Goal: Task Accomplishment & Management: Use online tool/utility

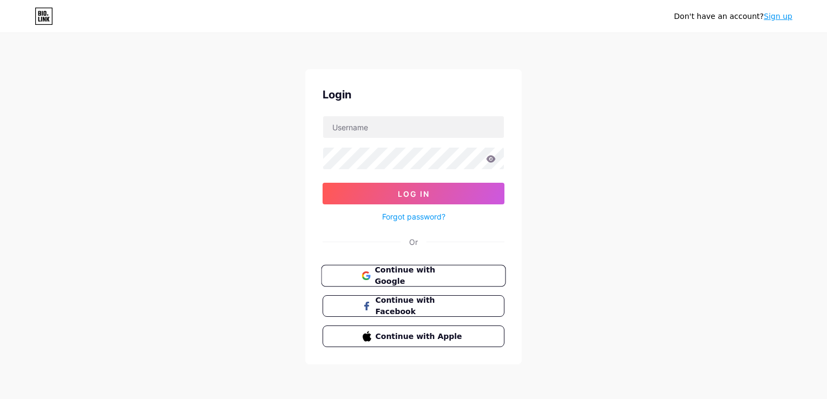
click at [383, 276] on span "Continue with Google" at bounding box center [419, 276] width 90 height 23
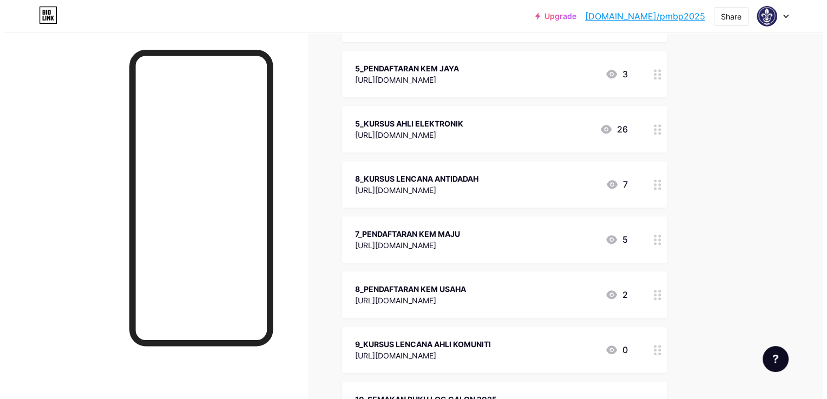
scroll to position [487, 0]
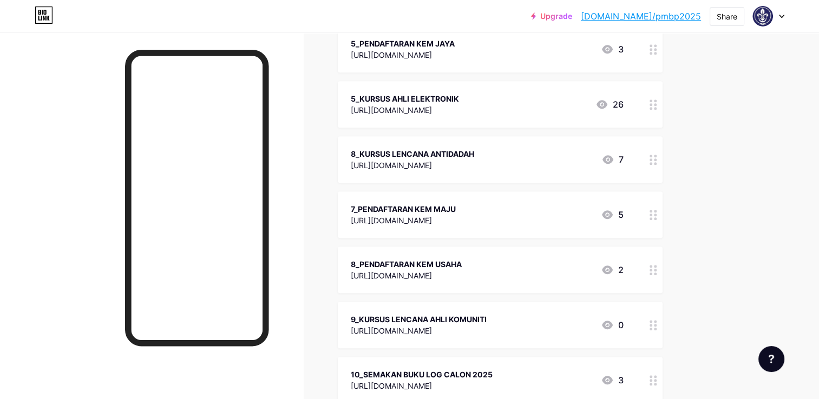
click at [456, 203] on div "7_PENDAFTARAN KEM MAJU" at bounding box center [403, 208] width 105 height 11
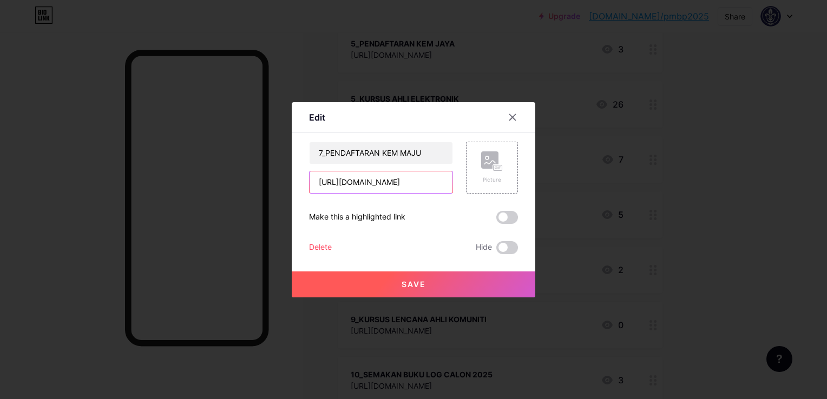
click at [378, 179] on input "[URL][DOMAIN_NAME]" at bounding box center [380, 183] width 143 height 22
drag, startPoint x: 313, startPoint y: 183, endPoint x: 525, endPoint y: 192, distance: 212.8
click at [525, 192] on div "Edit Content YouTube Play YouTube video without leaving your page. ADD Vimeo Pl…" at bounding box center [413, 199] width 243 height 195
click at [424, 278] on button "Save" at bounding box center [413, 285] width 243 height 26
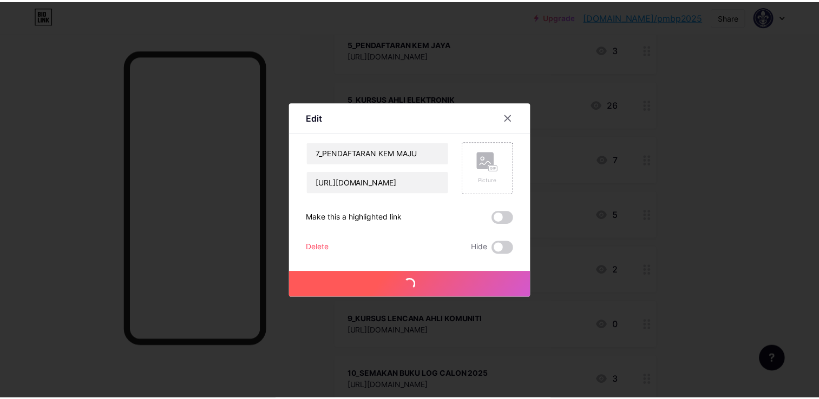
scroll to position [0, 0]
